Goal: Find specific page/section: Find specific page/section

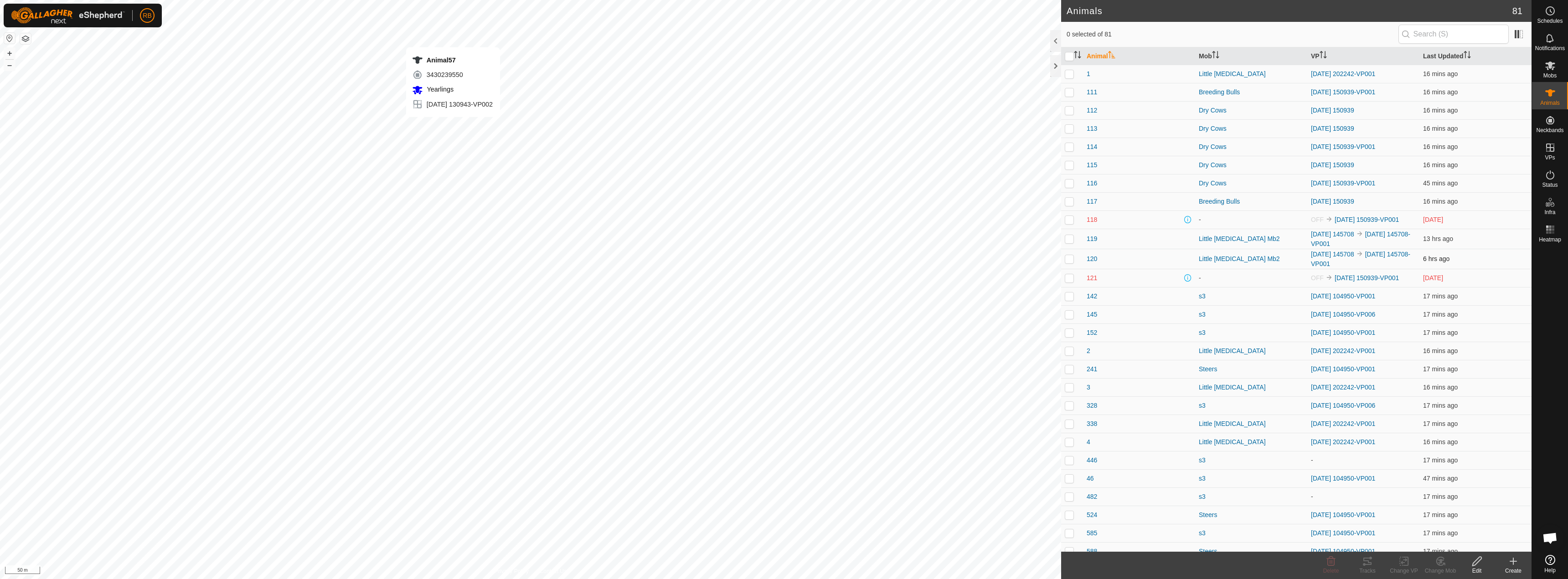
checkbox input "true"
click at [783, 571] on div "Tracks" at bounding box center [1368, 570] width 37 height 8
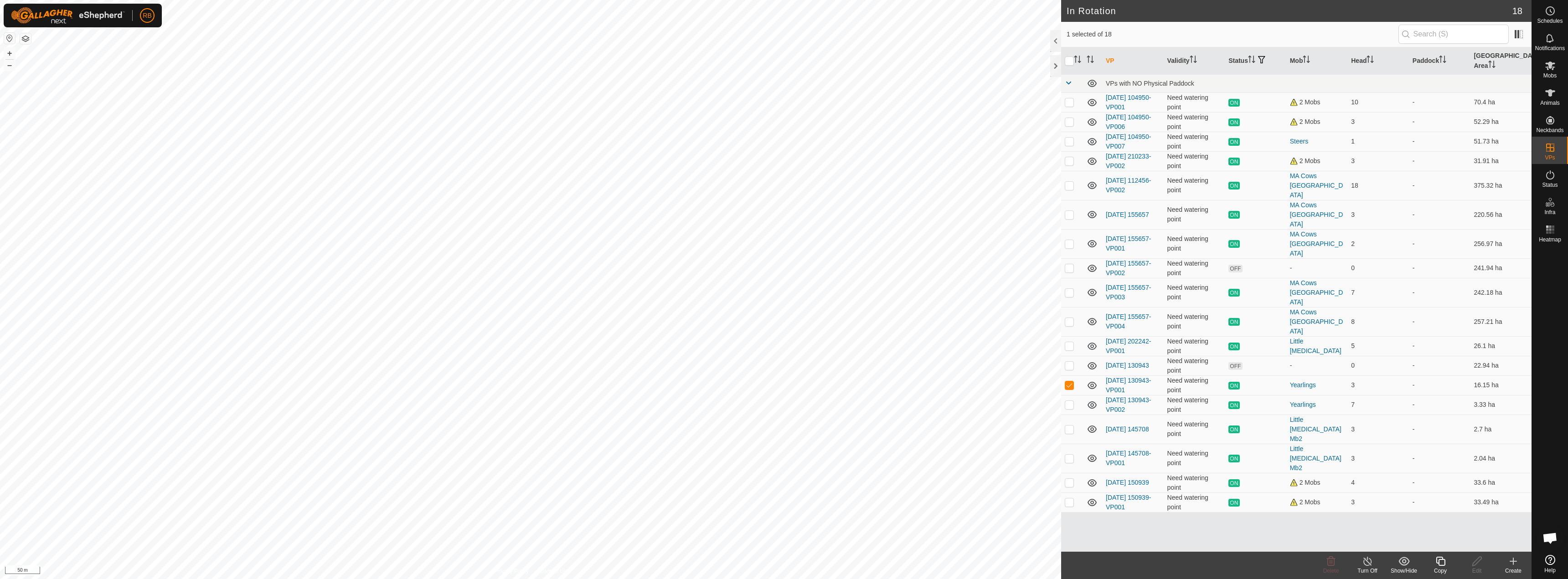
checkbox input "false"
checkbox input "true"
click at [783, 400] on div "Yearlings" at bounding box center [1317, 404] width 54 height 10
click at [783, 380] on div "Yearlings" at bounding box center [1317, 385] width 54 height 10
